Goal: Task Accomplishment & Management: Manage account settings

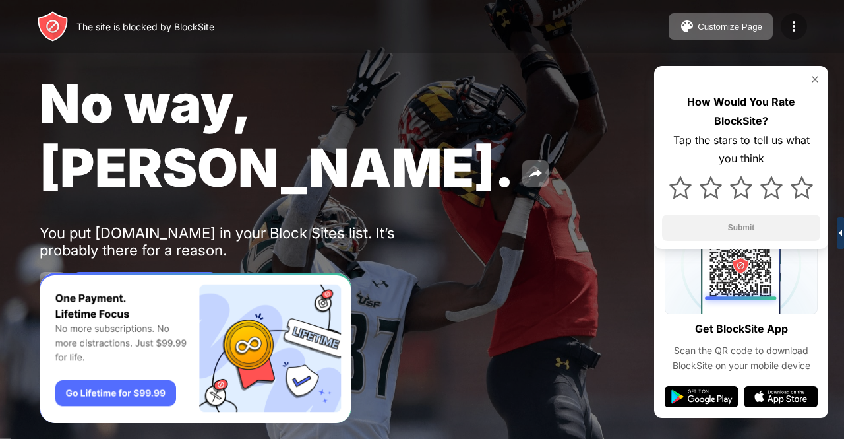
click at [791, 26] on img at bounding box center [794, 26] width 16 height 16
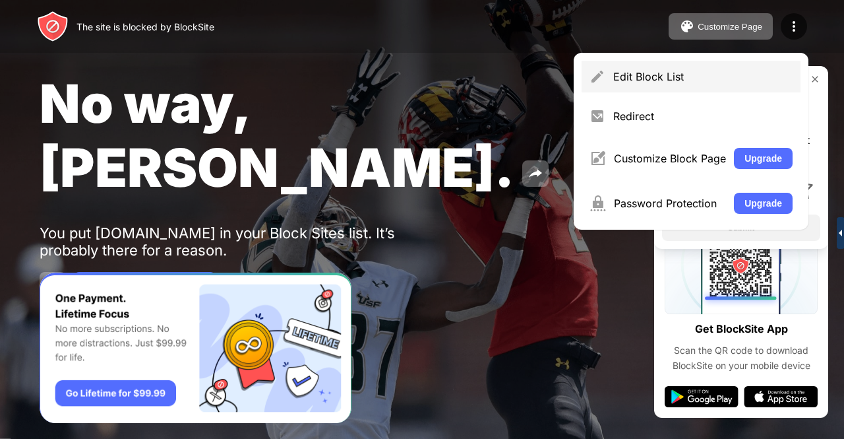
click at [671, 76] on div "Edit Block List" at bounding box center [702, 76] width 179 height 13
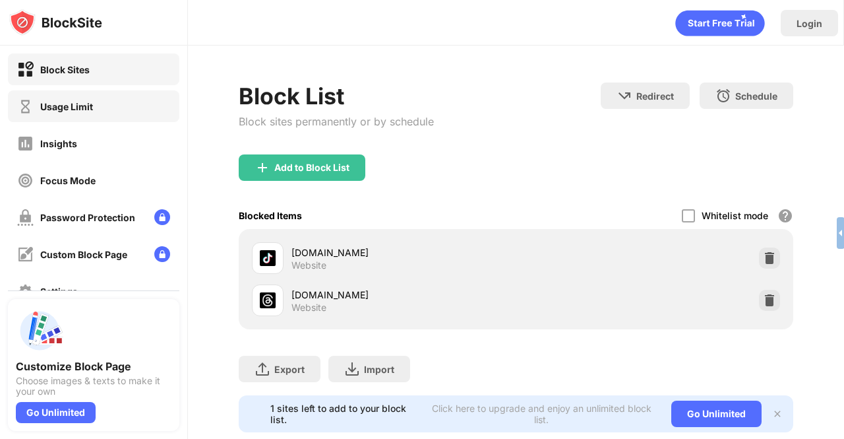
click at [47, 101] on div "Usage Limit" at bounding box center [66, 106] width 53 height 11
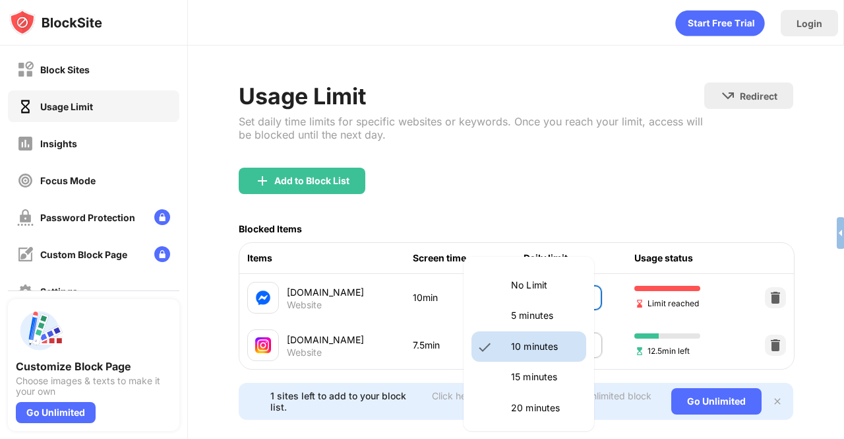
click at [567, 281] on body "Block Sites Usage Limit Insights Focus Mode Password Protection Custom Block Pa…" at bounding box center [422, 219] width 844 height 439
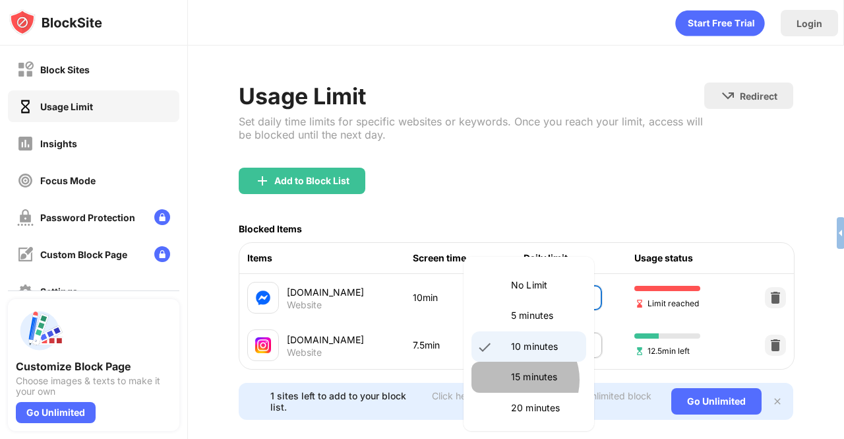
click at [520, 379] on p "15 minutes" at bounding box center [544, 376] width 67 height 15
type input "**"
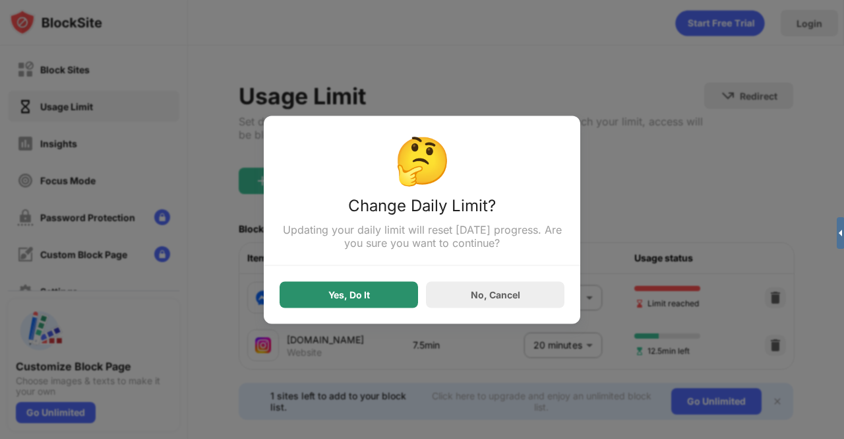
click at [372, 293] on div "Yes, Do It" at bounding box center [349, 294] width 138 height 26
